Goal: Task Accomplishment & Management: Use online tool/utility

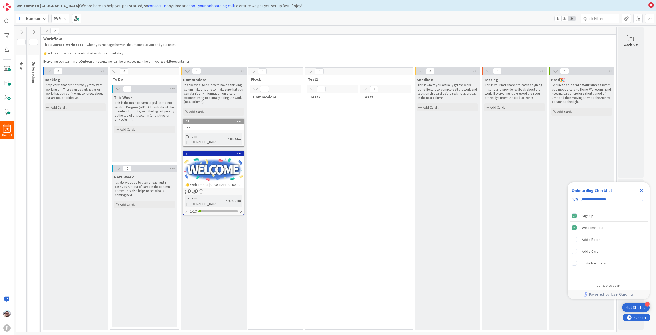
click at [317, 266] on div "0 Test2" at bounding box center [332, 206] width 51 height 242
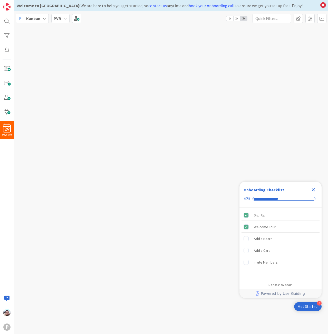
click at [64, 80] on div at bounding box center [171, 179] width 314 height 309
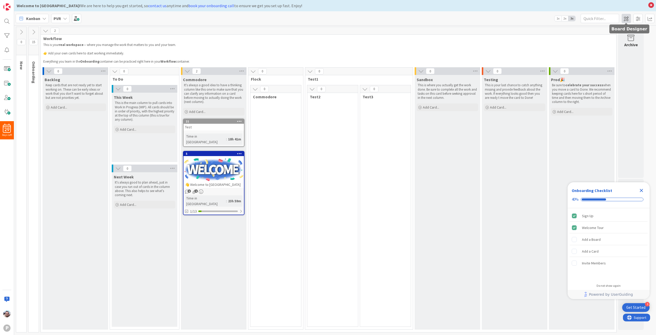
click at [327, 18] on span at bounding box center [626, 18] width 9 height 9
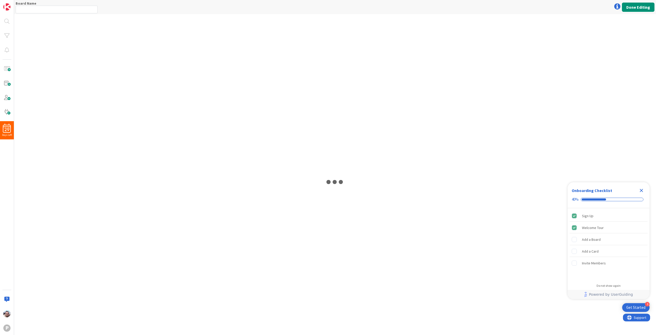
type input "PVR"
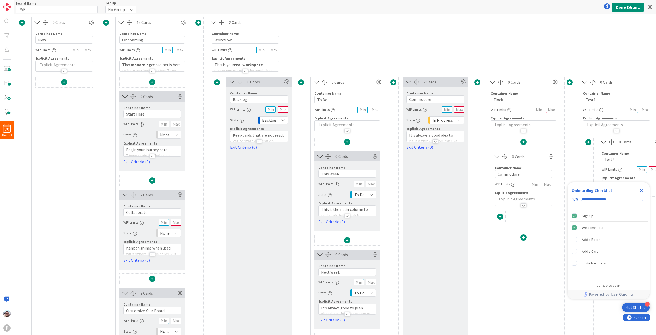
click at [9, 6] on img at bounding box center [6, 6] width 7 height 7
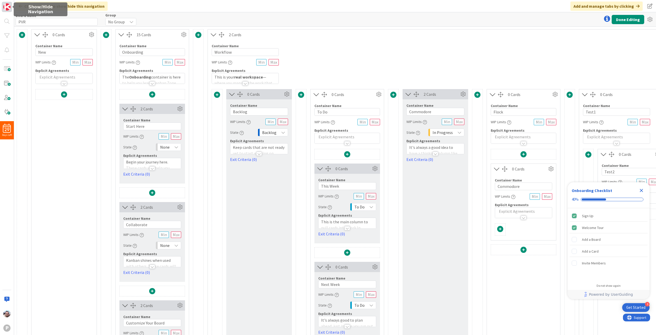
click at [8, 5] on img at bounding box center [6, 6] width 7 height 7
